Goal: Find contact information: Find contact information

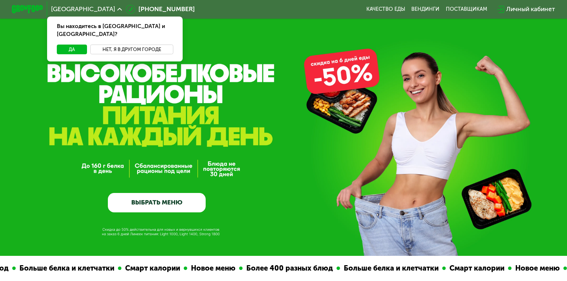
click at [114, 45] on button "Нет, я в другом городе" at bounding box center [131, 49] width 83 height 9
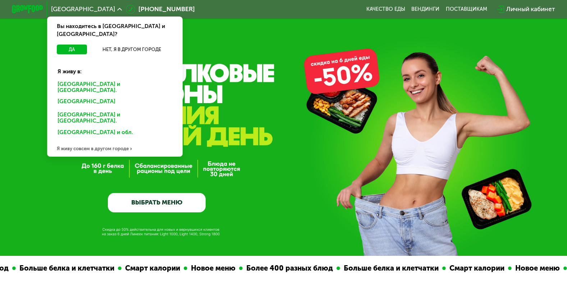
click at [74, 79] on div "Санкт-Петербурге и обл." at bounding box center [115, 87] width 126 height 17
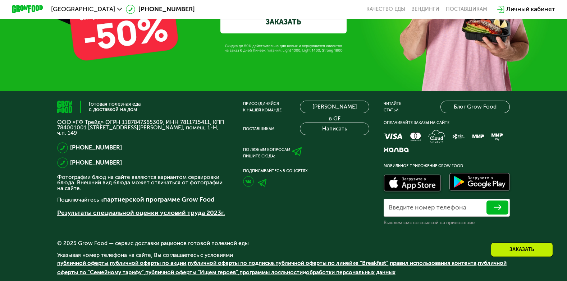
scroll to position [2538, 0]
drag, startPoint x: 73, startPoint y: 120, endPoint x: 97, endPoint y: 116, distance: 24.3
click at [97, 116] on div "Готовая полезная еда с доставкой на дом ООО «ГФ Трейд» ОГРН 1187847365309, ИНН …" at bounding box center [142, 163] width 171 height 125
copy p "ГФ Трейд"
click at [522, 249] on div "Заказать" at bounding box center [521, 249] width 62 height 14
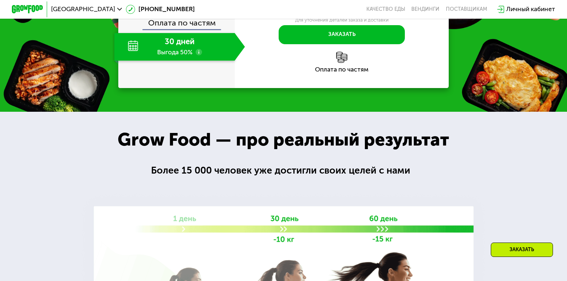
scroll to position [946, 0]
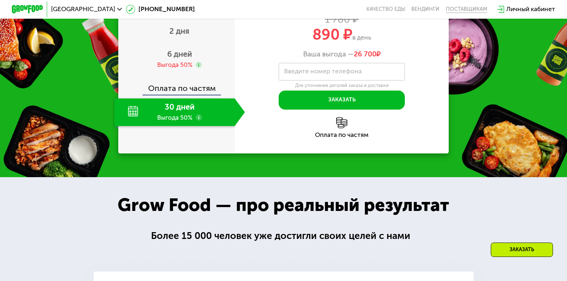
click at [482, 9] on div "поставщикам" at bounding box center [465, 9] width 41 height 6
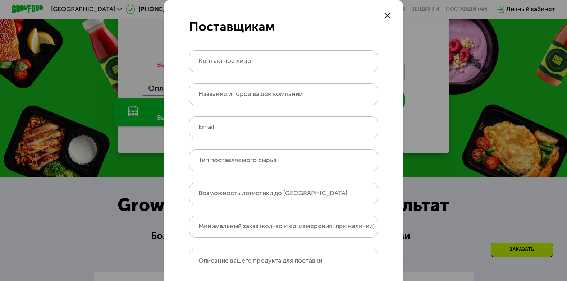
click at [390, 15] on div at bounding box center [386, 15] width 9 height 9
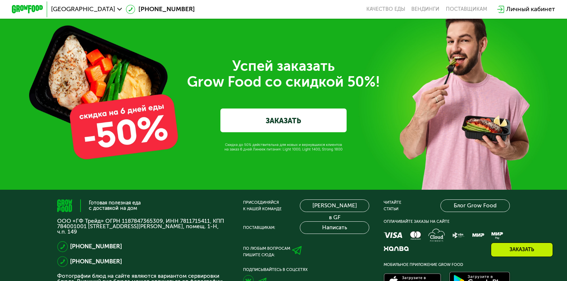
scroll to position [2538, 0]
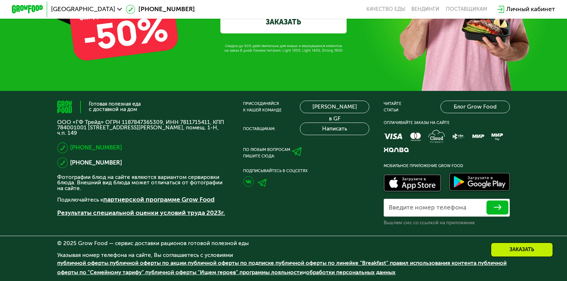
drag, startPoint x: 126, startPoint y: 147, endPoint x: 68, endPoint y: 147, distance: 58.6
click at [68, 147] on div "[PHONE_NUMBER]" at bounding box center [142, 147] width 171 height 11
copy link "[PHONE_NUMBER]"
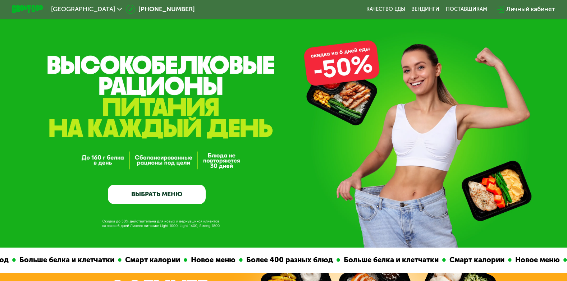
scroll to position [0, 0]
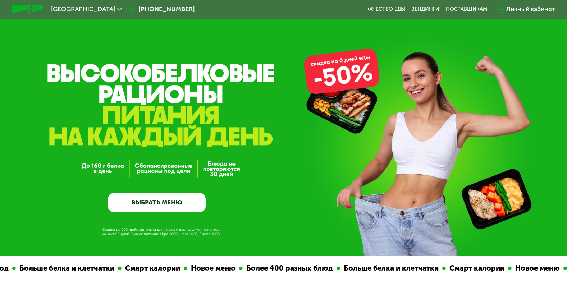
click at [84, 8] on span "[GEOGRAPHIC_DATA]" at bounding box center [83, 9] width 64 height 6
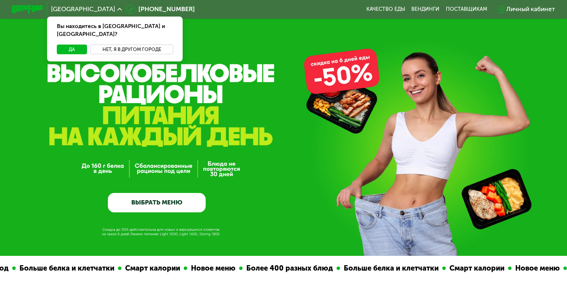
click at [115, 45] on button "Нет, я в другом городе" at bounding box center [131, 49] width 83 height 9
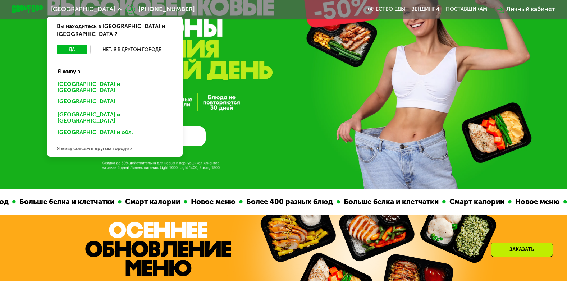
scroll to position [72, 0]
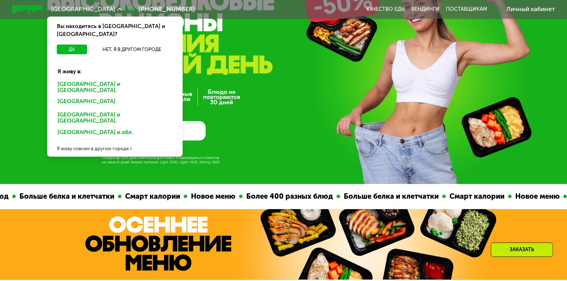
click at [333, 128] on div "GrowFood — доставка правильного питания ВЫБРАТЬ МЕНЮ" at bounding box center [283, 80] width 567 height 122
